Goal: Find specific page/section

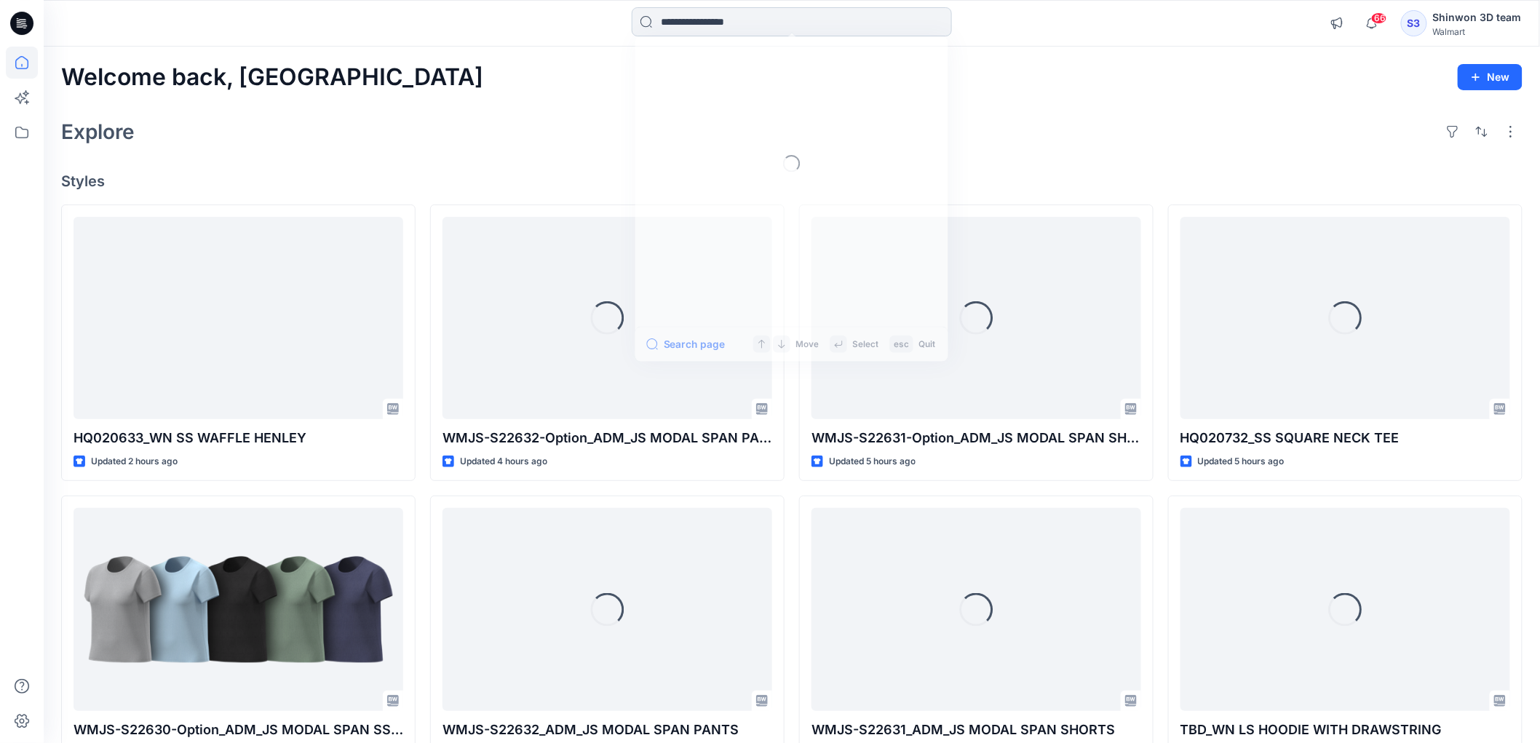
click at [744, 16] on input at bounding box center [792, 21] width 320 height 29
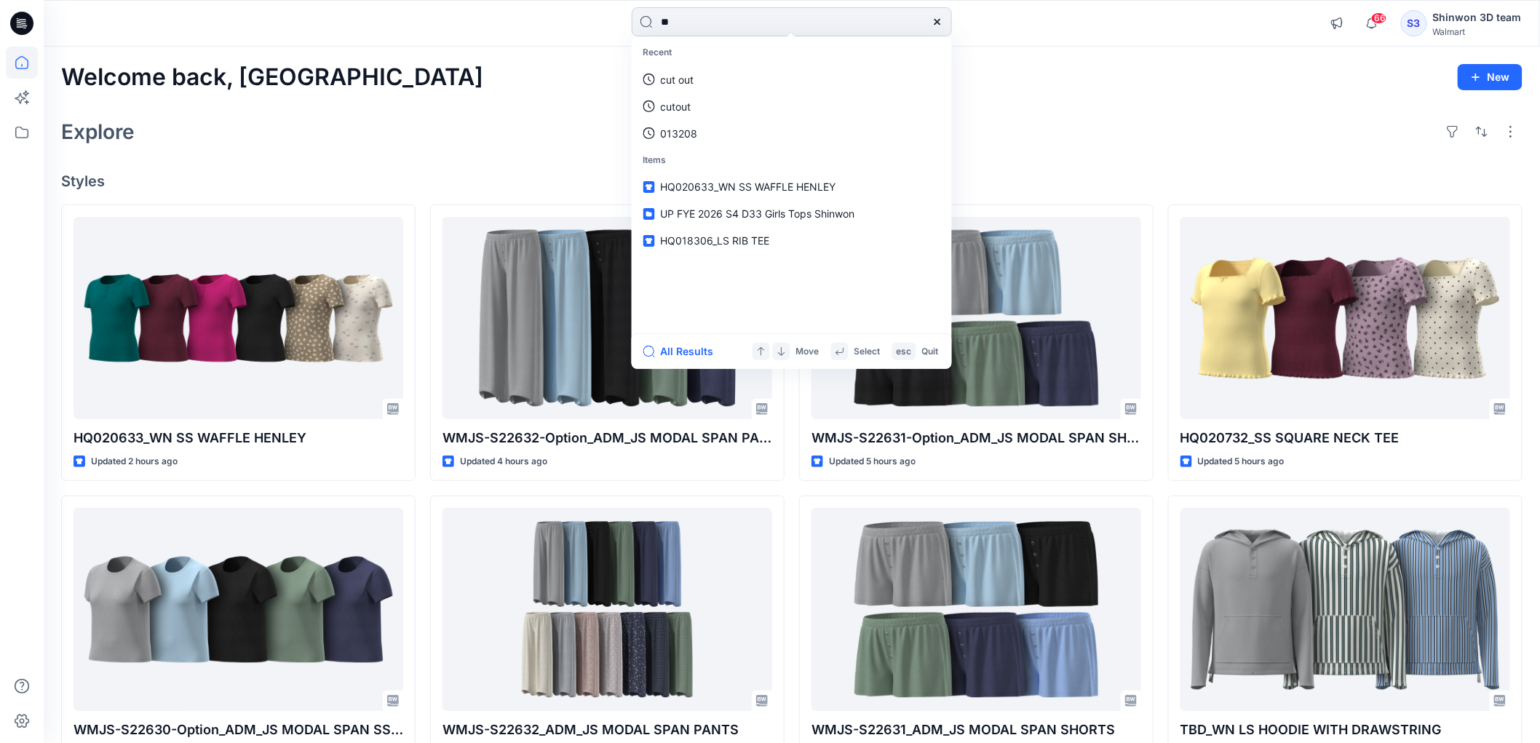
type input "*"
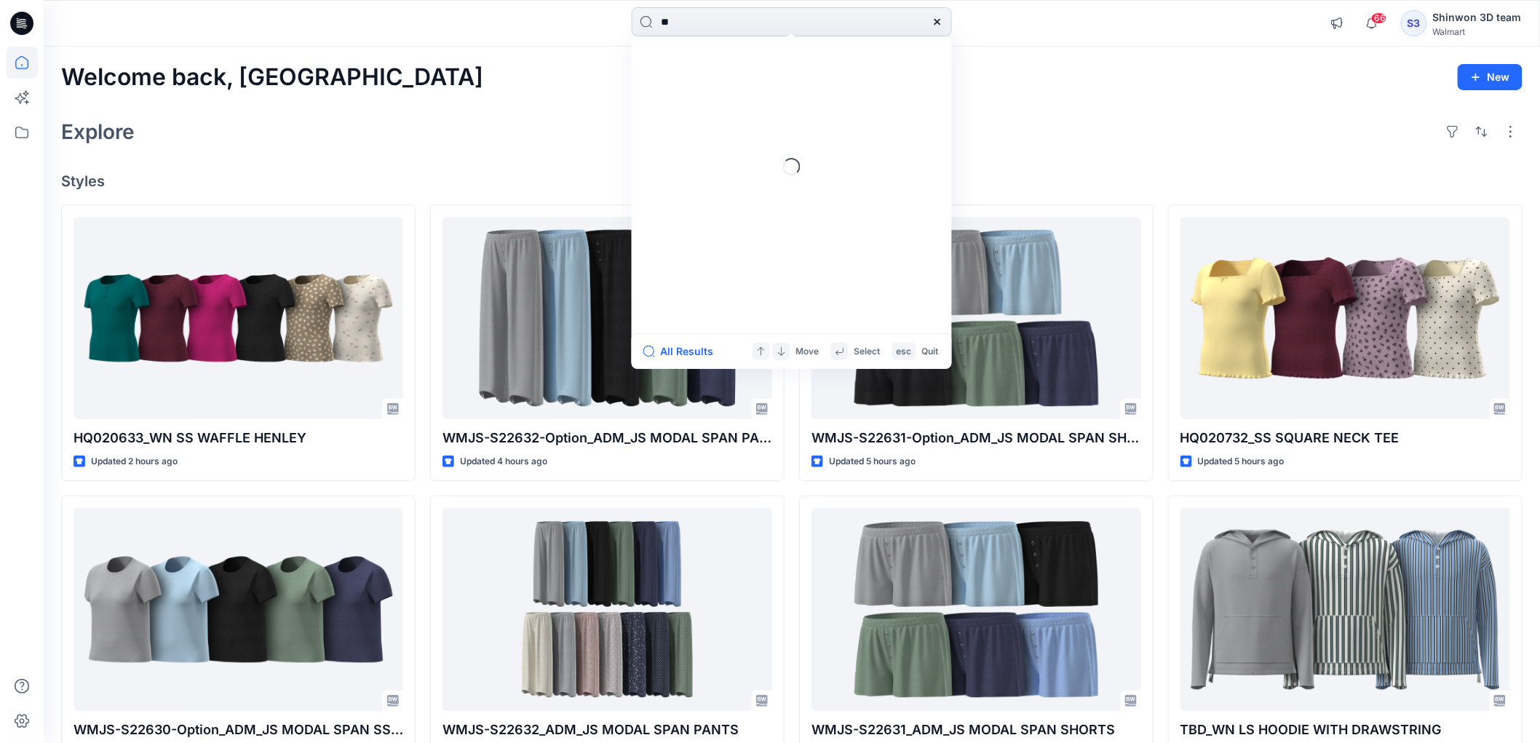
type input "*"
type input "********"
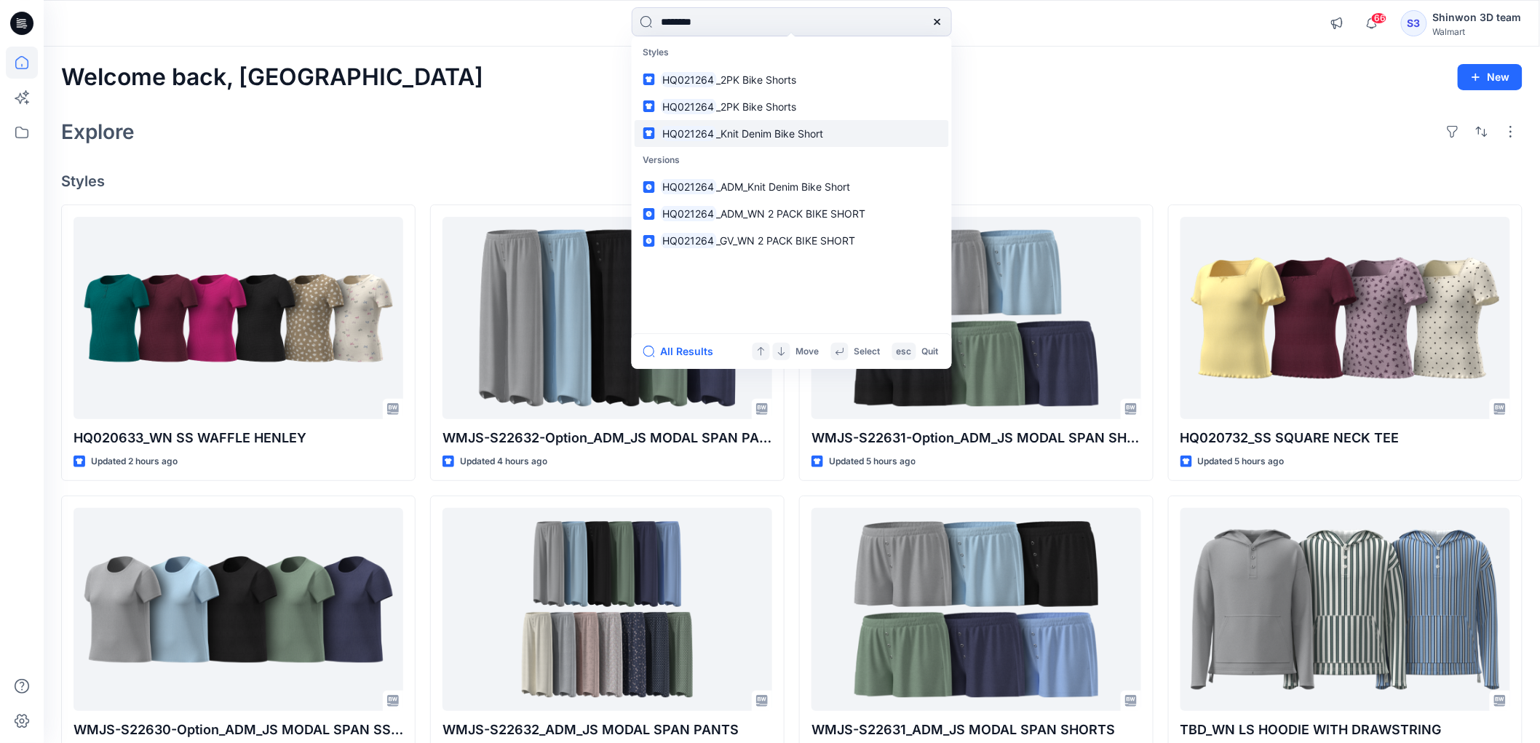
click at [757, 124] on link "HQ021264 _Knit Denim Bike Short" at bounding box center [792, 133] width 314 height 27
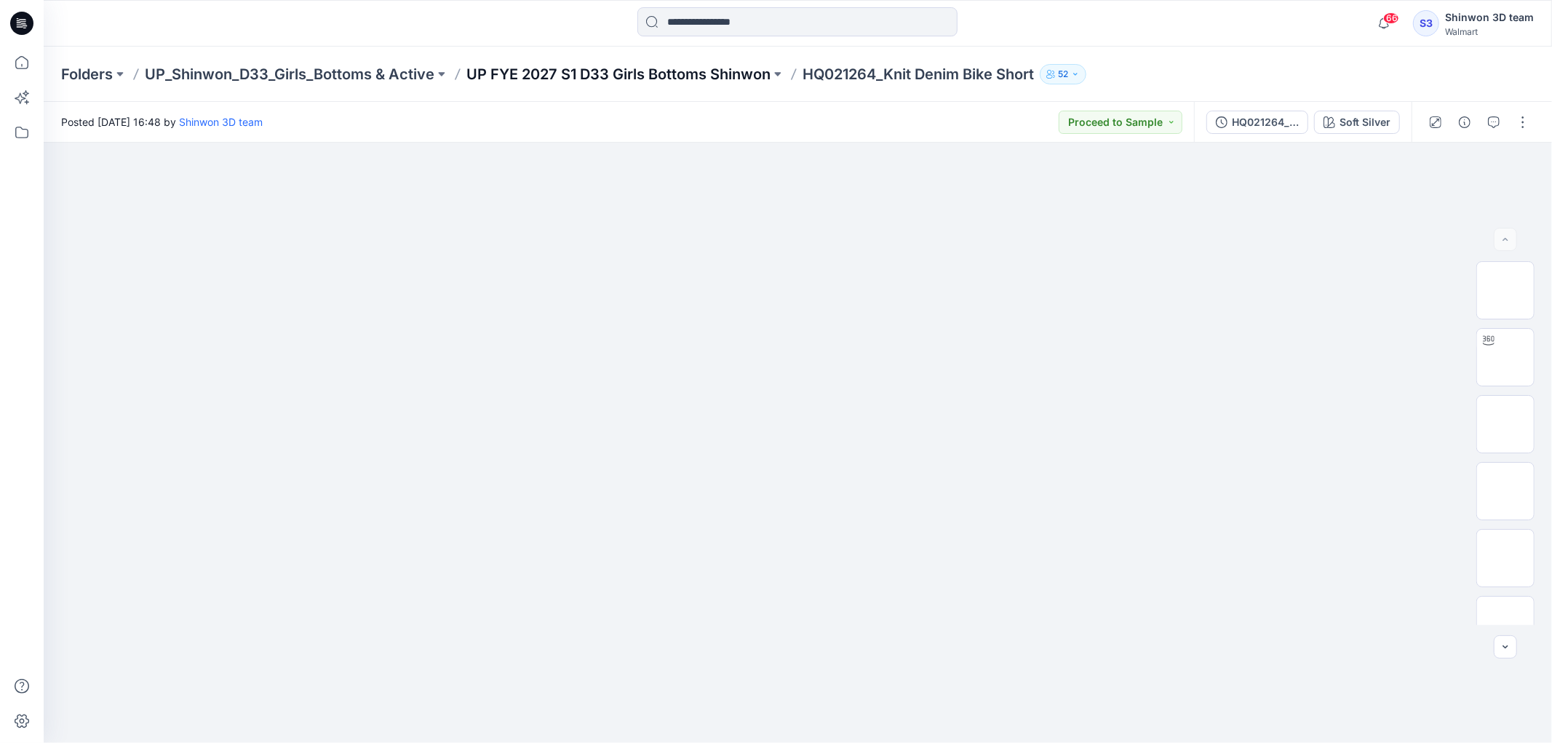
click at [557, 71] on p "UP FYE 2027 S1 D33 Girls Bottoms Shinwon" at bounding box center [618, 74] width 304 height 20
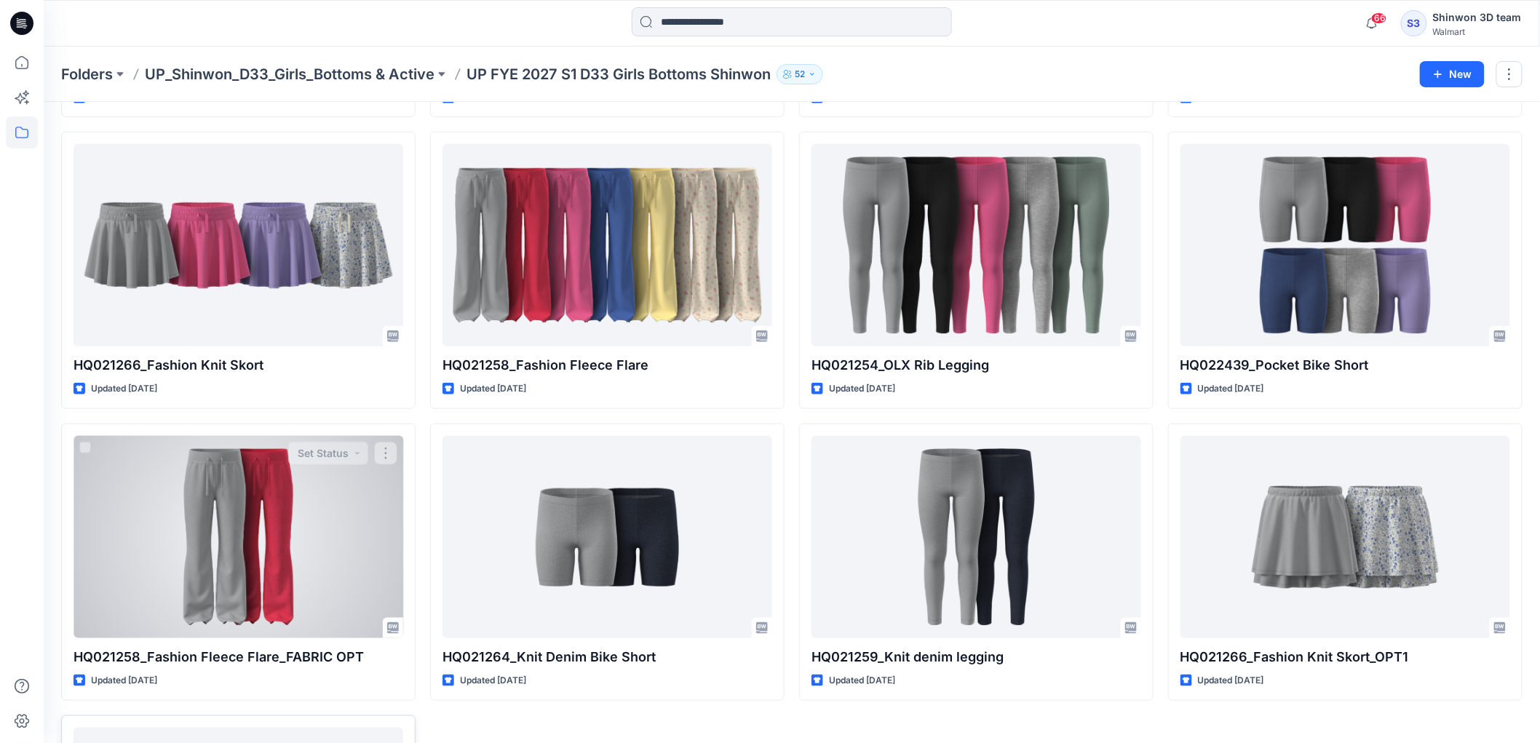
scroll to position [351, 0]
